Goal: Find contact information: Find contact information

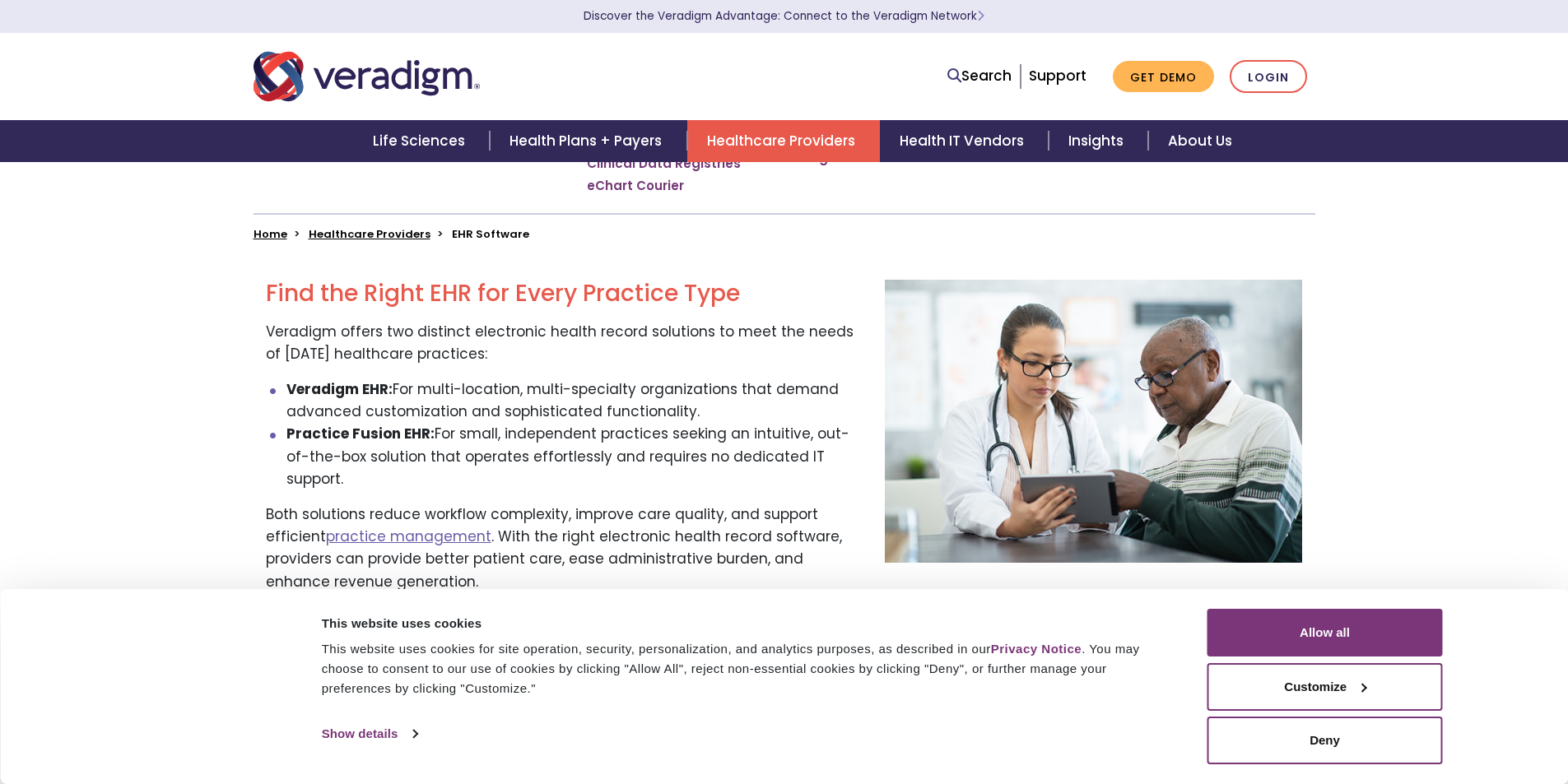
scroll to position [411, 0]
click at [1321, 639] on button "Allow all" at bounding box center [1324, 632] width 236 height 47
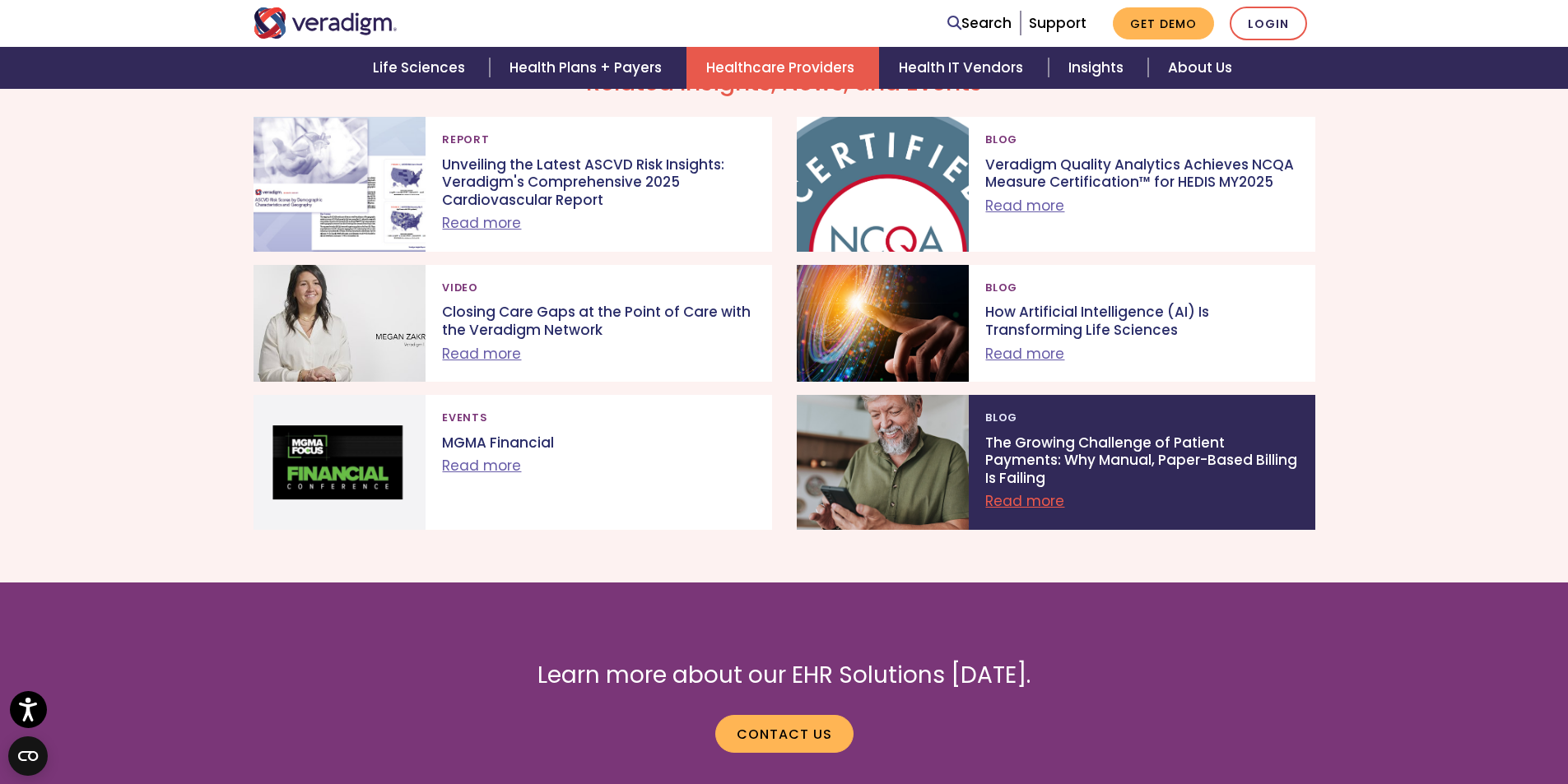
scroll to position [3099, 0]
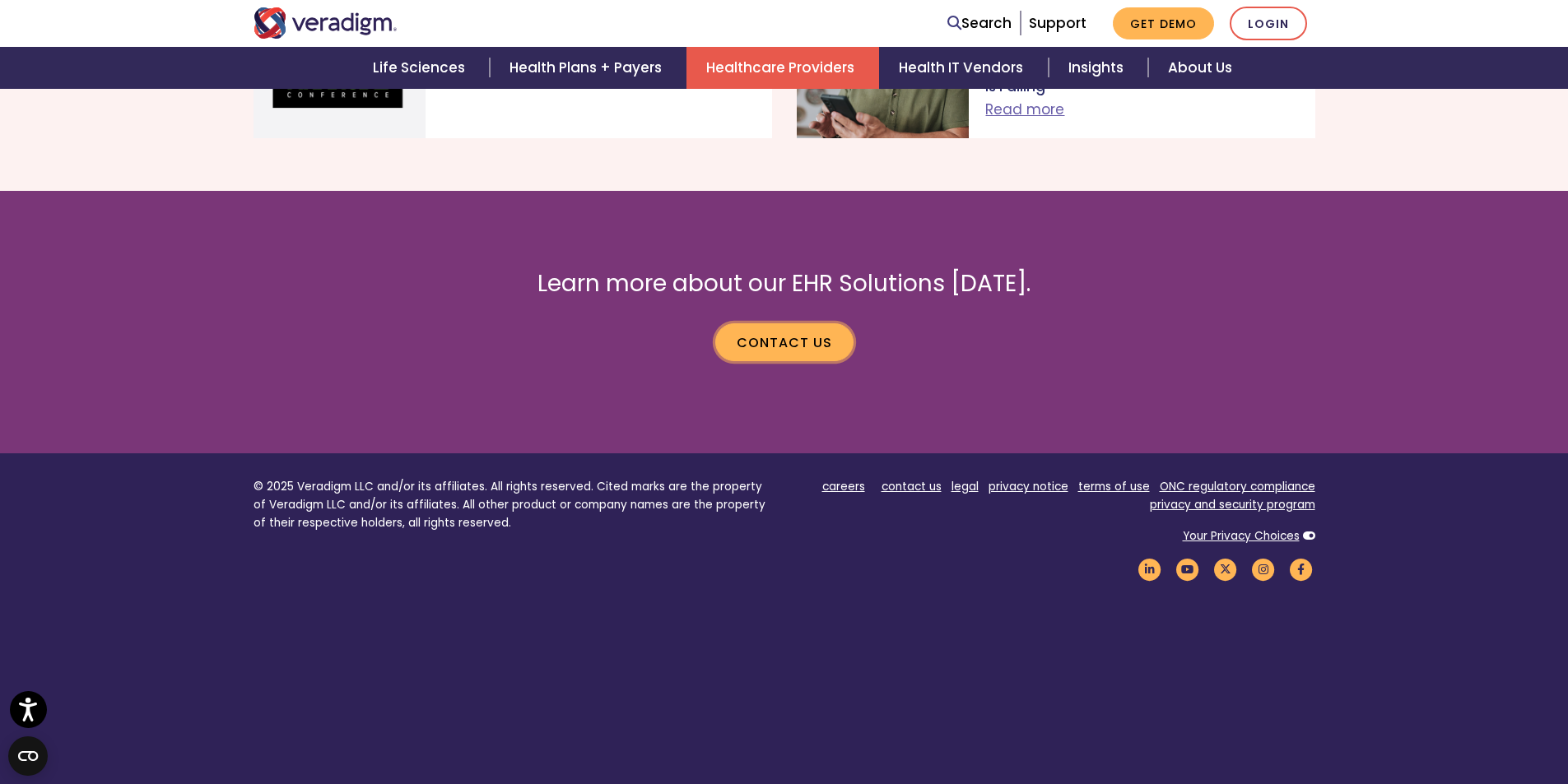
click at [798, 323] on link "Contact us" at bounding box center [784, 342] width 138 height 38
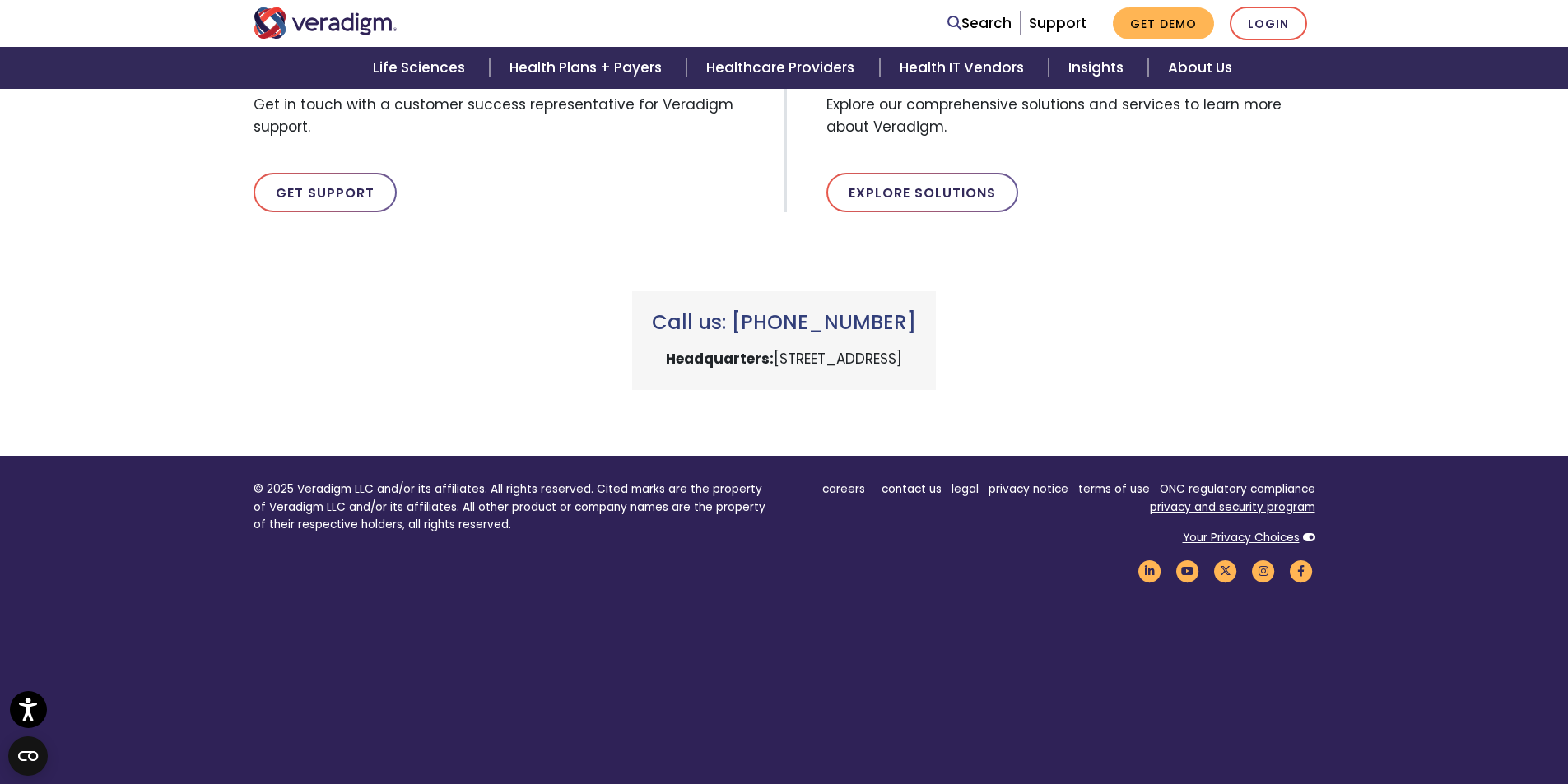
scroll to position [968, 0]
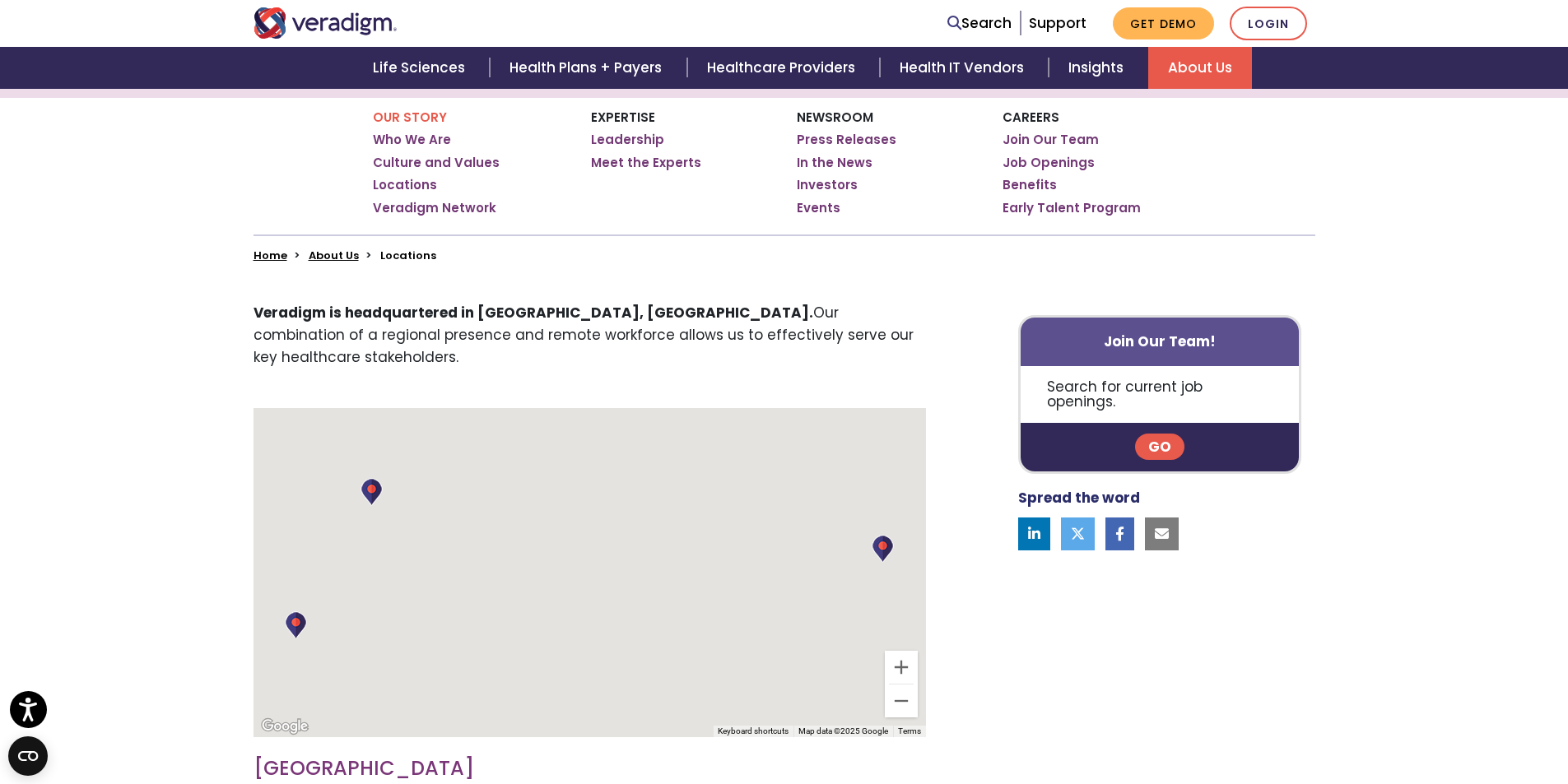
scroll to position [411, 0]
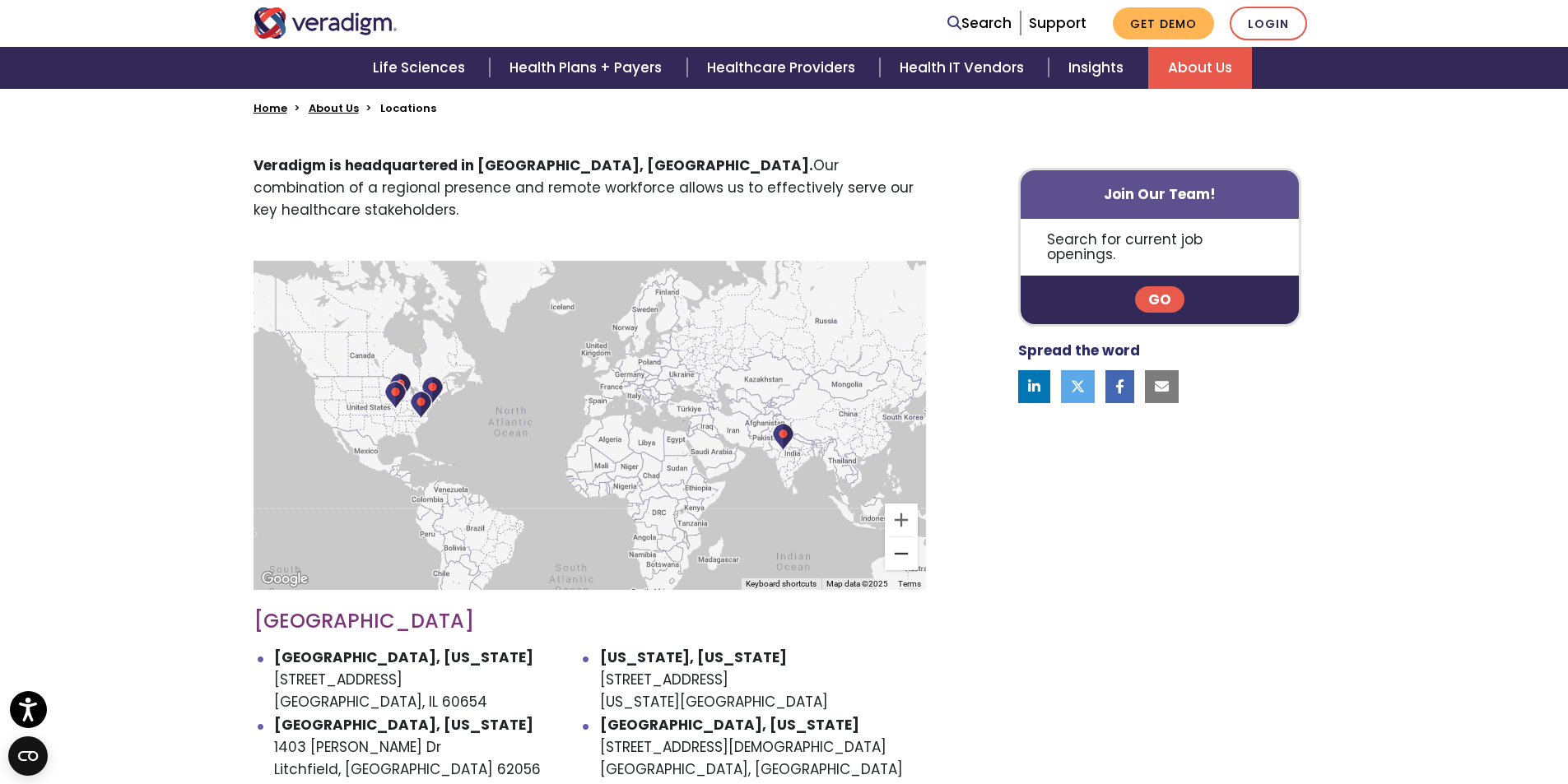
click at [894, 537] on button "Zoom out" at bounding box center [901, 554] width 33 height 33
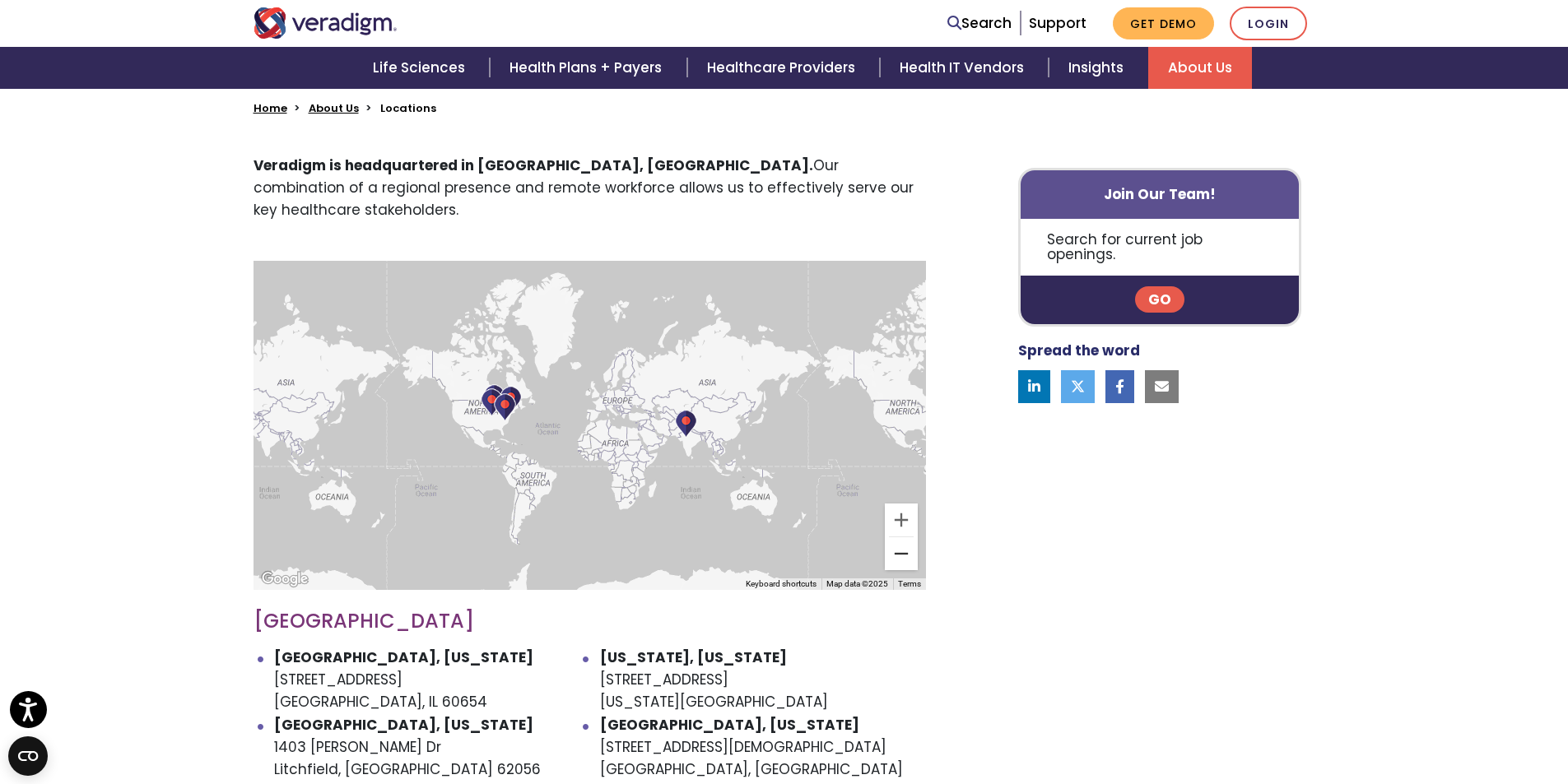
click at [894, 537] on button "Zoom out" at bounding box center [901, 554] width 33 height 33
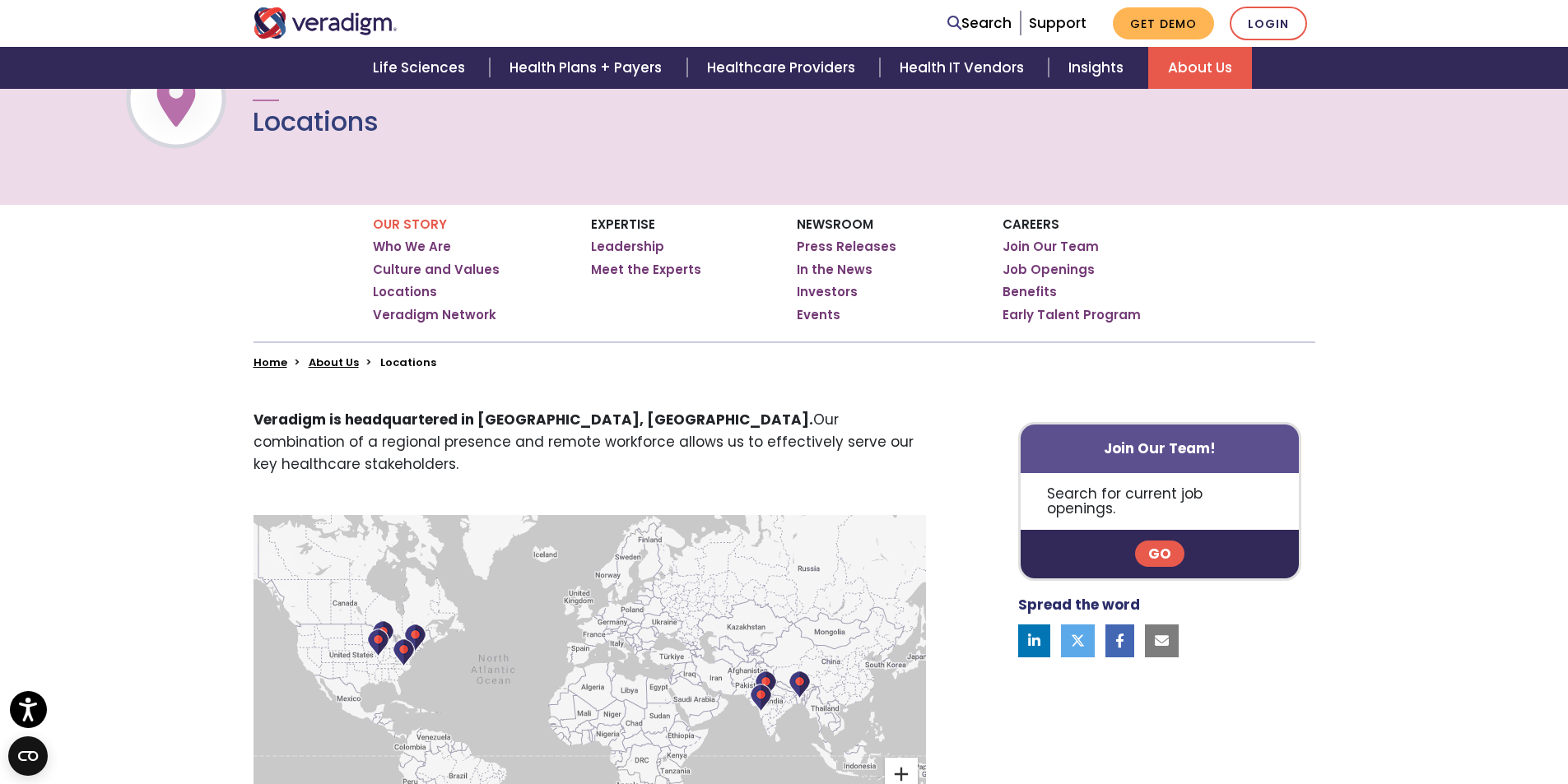
scroll to position [128, 0]
